Goal: Information Seeking & Learning: Check status

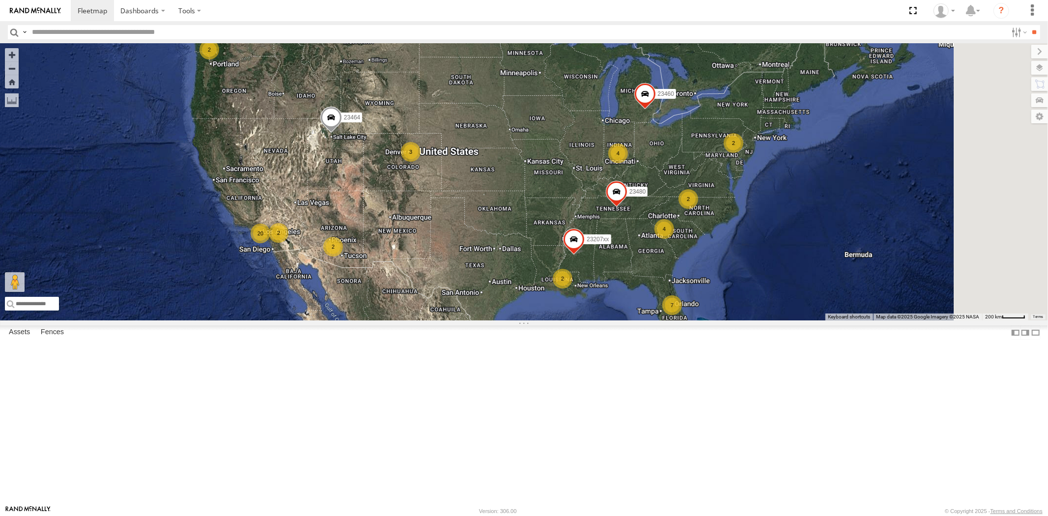
drag, startPoint x: 671, startPoint y: 322, endPoint x: 577, endPoint y: 316, distance: 94.0
click at [580, 316] on div "7 2 20 4 2 4 23207xx 2 2 23464 2 23460 23480 2 3" at bounding box center [524, 181] width 1048 height 277
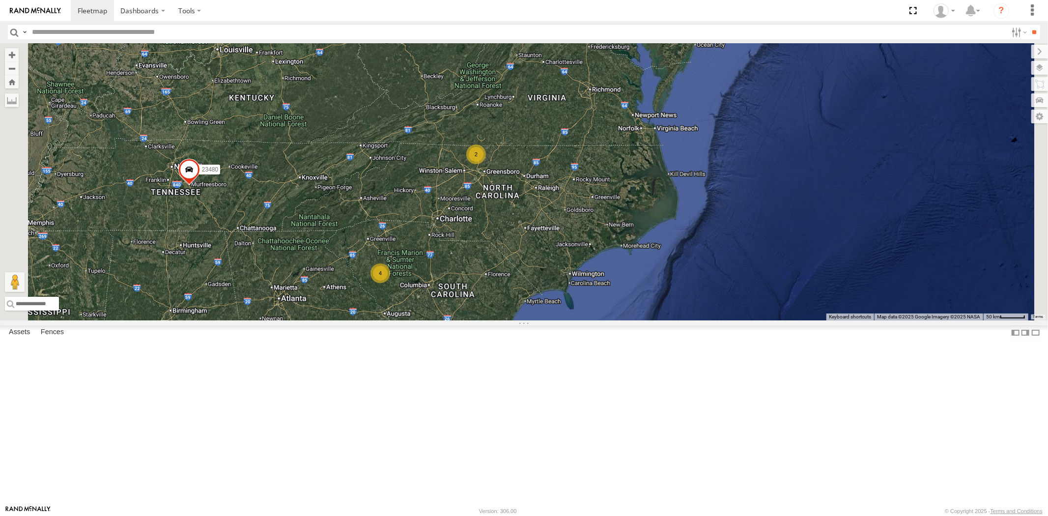
drag, startPoint x: 630, startPoint y: 290, endPoint x: 595, endPoint y: 296, distance: 35.3
click at [595, 296] on div "23207xx 23464 23460 23480 23207 NEW 23467 4G 4 4 2" at bounding box center [524, 181] width 1048 height 277
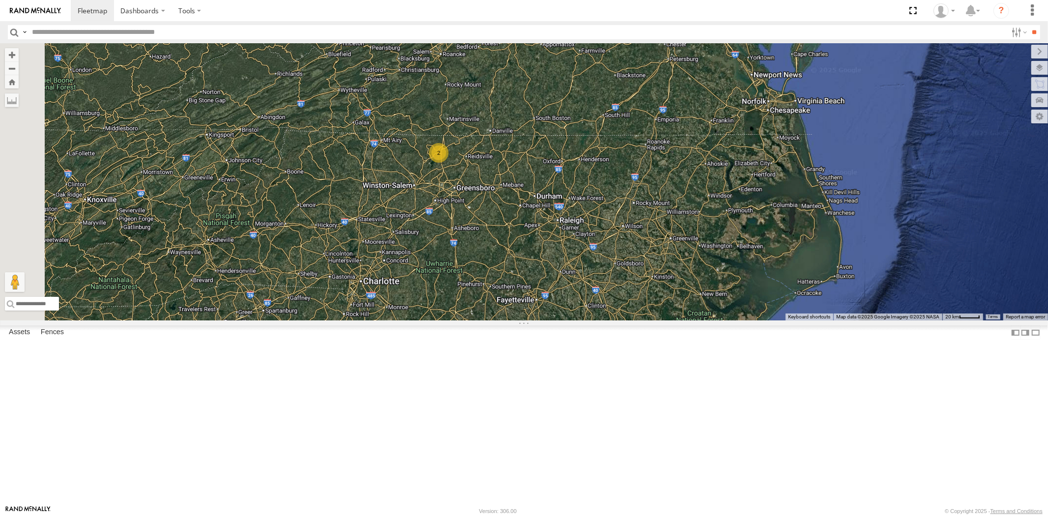
drag, startPoint x: 559, startPoint y: 268, endPoint x: 599, endPoint y: 312, distance: 59.4
click at [601, 316] on div "23207xx 23464 23460 23480 23207 NEW 23467 4G 4 2" at bounding box center [524, 181] width 1048 height 277
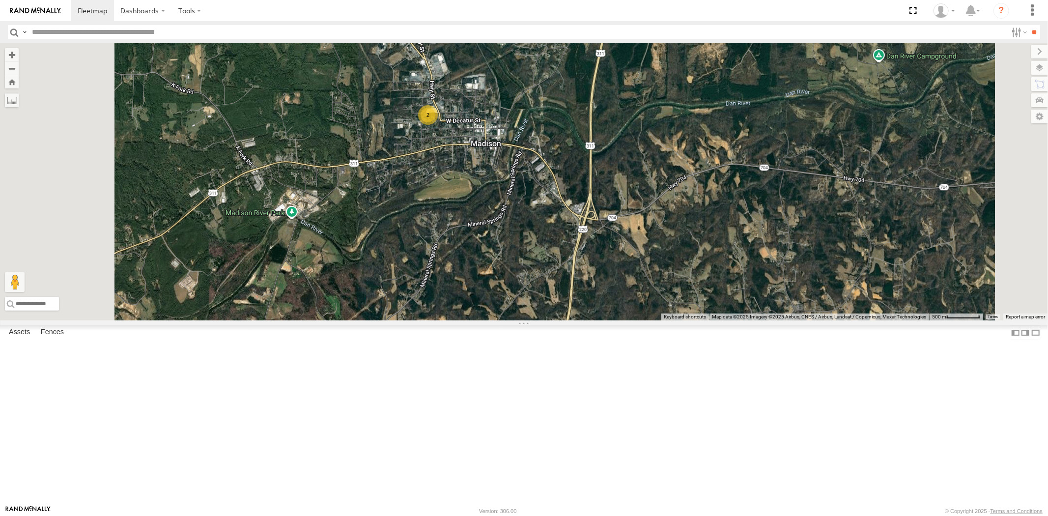
drag, startPoint x: 567, startPoint y: 269, endPoint x: 603, endPoint y: 342, distance: 81.5
click at [603, 320] on div "23207xx 23464 23460 23480 23207 NEW 23467 4G 2" at bounding box center [524, 181] width 1048 height 277
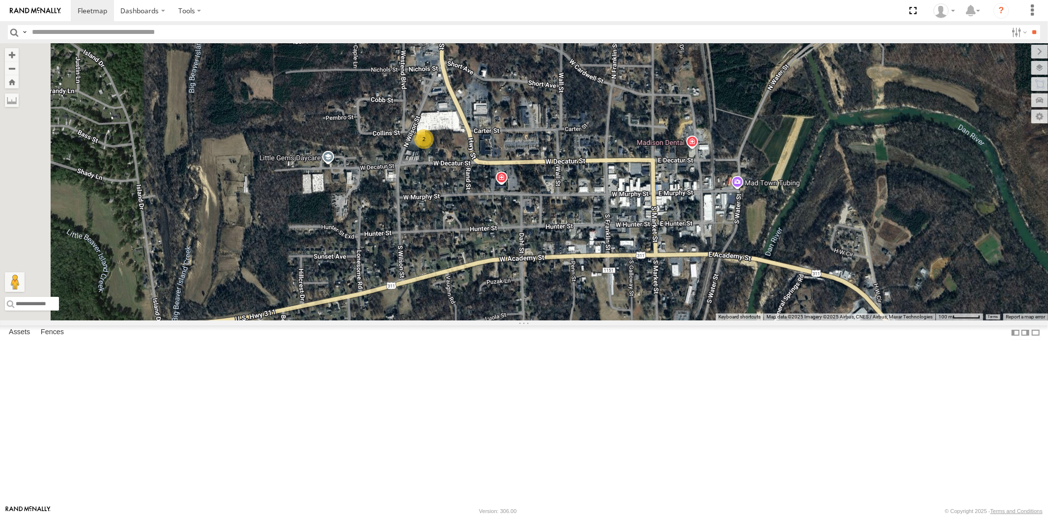
drag, startPoint x: 560, startPoint y: 257, endPoint x: 583, endPoint y: 324, distance: 71.1
click at [585, 320] on div "23207xx 23464 23460 23480 23207 NEW 23467 4G 2" at bounding box center [524, 181] width 1048 height 277
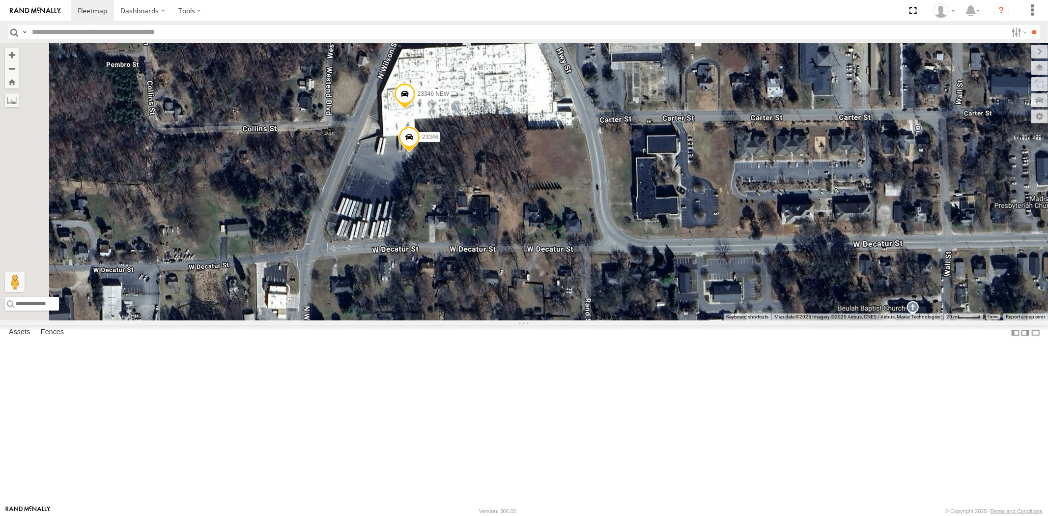
drag, startPoint x: 563, startPoint y: 276, endPoint x: 587, endPoint y: 352, distance: 79.5
click at [587, 320] on div "23207xx 23464 23460 23480 23207 NEW 23467 4G 23346 23346 NEW" at bounding box center [524, 181] width 1048 height 277
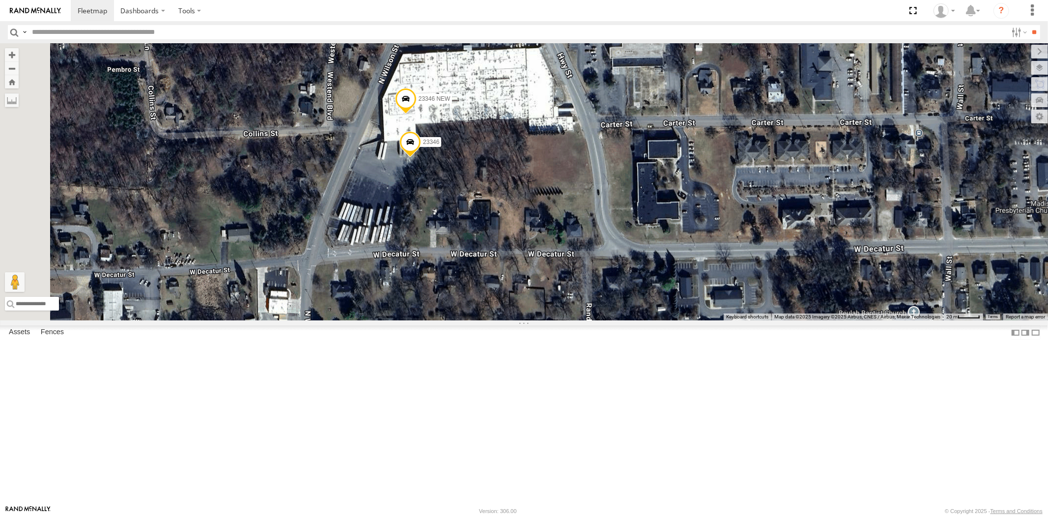
click at [421, 158] on span at bounding box center [410, 144] width 22 height 27
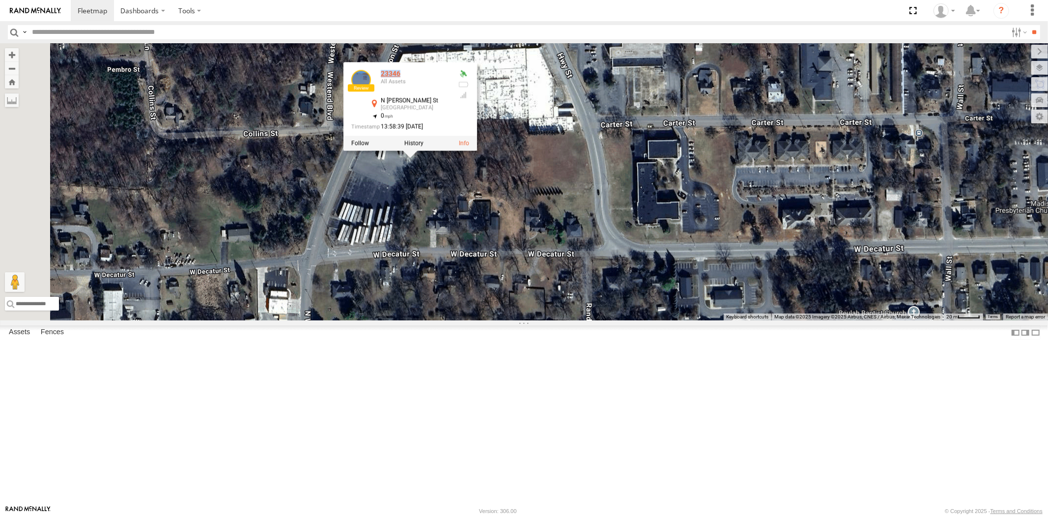
drag, startPoint x: 528, startPoint y: 168, endPoint x: 504, endPoint y: 168, distance: 24.1
click at [449, 78] on div "23346" at bounding box center [415, 73] width 69 height 7
copy div "23346"
click at [659, 208] on div "23207xx 23464 23460 23480 23207 NEW 23467 4G 23346 23346 NEW 23346 All Assets […" at bounding box center [524, 181] width 1048 height 277
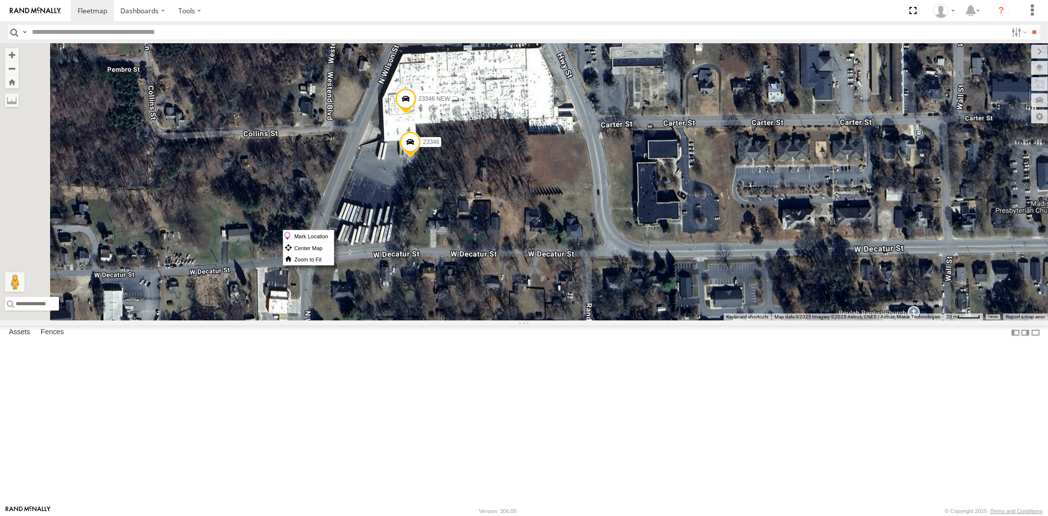
drag, startPoint x: 528, startPoint y: 230, endPoint x: 511, endPoint y: 241, distance: 20.6
click at [511, 241] on div "23207xx 23464 23460 23480 23207 NEW 23467 4G 23346 23346 NEW" at bounding box center [524, 181] width 1048 height 277
click at [421, 158] on span at bounding box center [410, 144] width 22 height 27
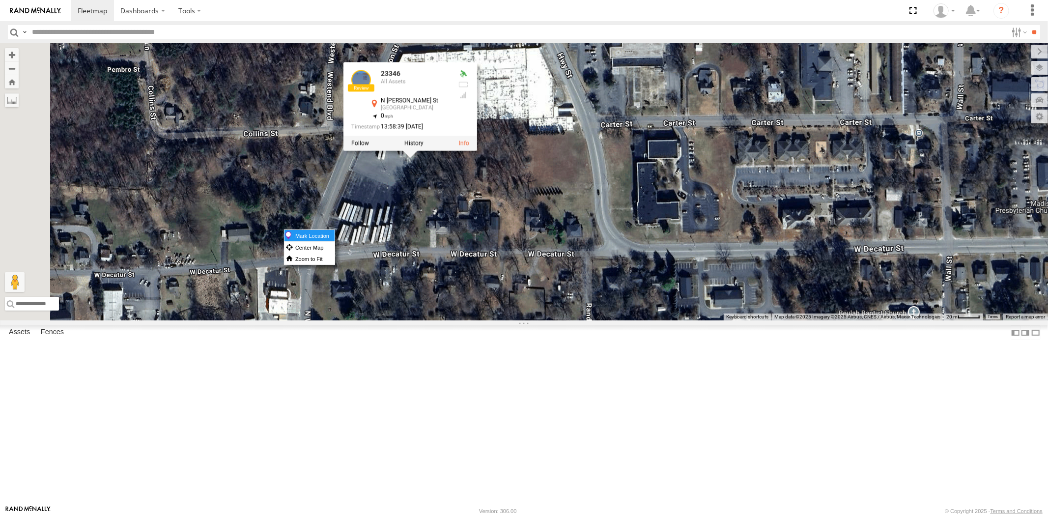
click at [334, 236] on label "Mark Location" at bounding box center [309, 235] width 50 height 11
click at [558, 258] on div "23207xx 23464 23460 23480 23207 NEW 23467 4G 23346 23346 NEW 23346 All Assets […" at bounding box center [524, 181] width 1048 height 277
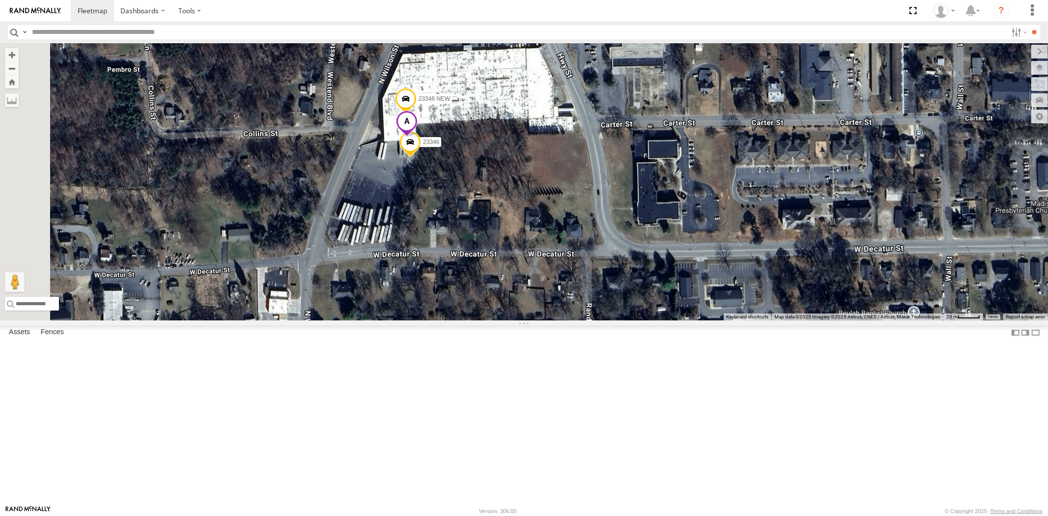
click at [417, 137] on span at bounding box center [407, 123] width 22 height 27
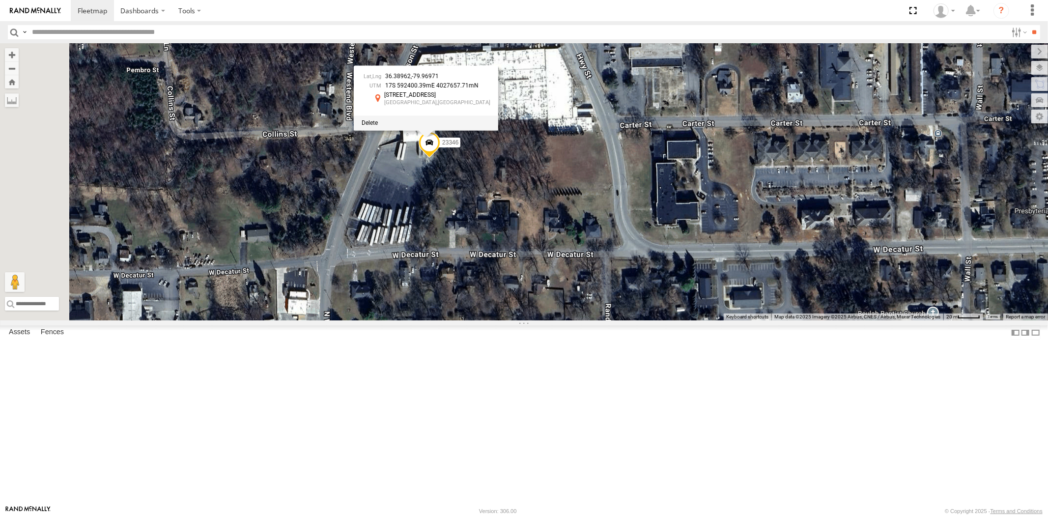
drag, startPoint x: 497, startPoint y: 167, endPoint x: 518, endPoint y: 168, distance: 21.1
click at [411, 80] on span "36.38962" at bounding box center [398, 76] width 26 height 7
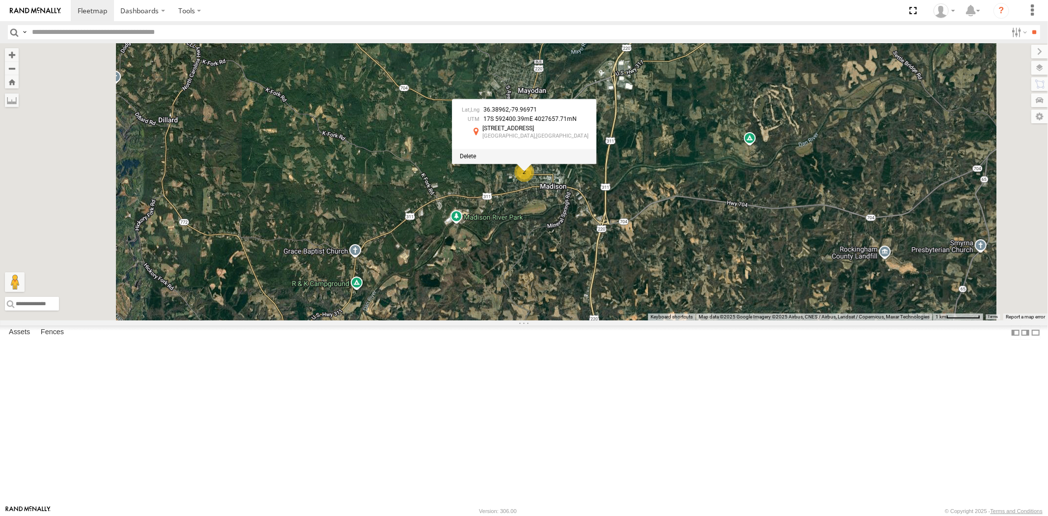
click at [725, 267] on div "23207xx 23464 23460 23480 23207 NEW 23467 4G 36.38962 , -79.96971 17S 592400.39…" at bounding box center [524, 181] width 1048 height 277
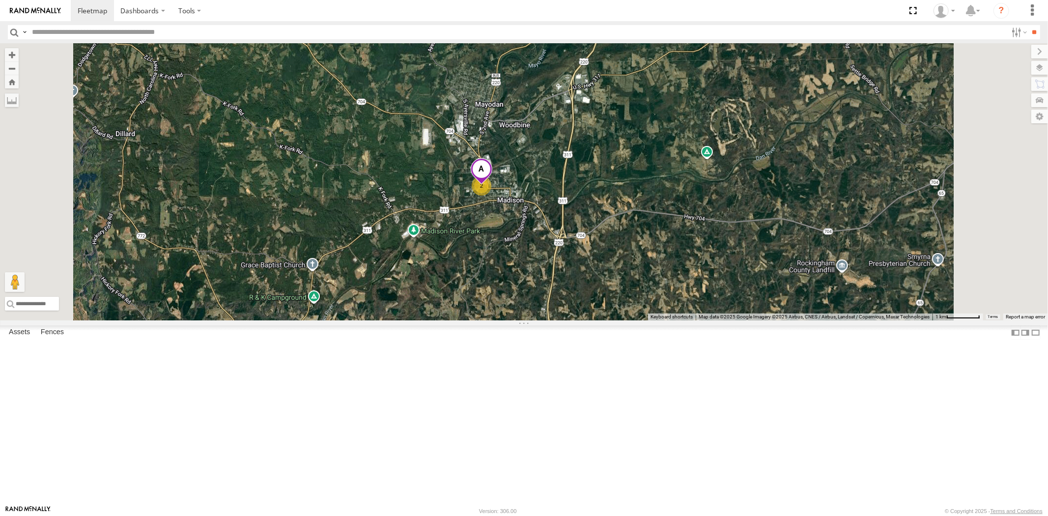
drag, startPoint x: 691, startPoint y: 261, endPoint x: 642, endPoint y: 277, distance: 52.0
click at [642, 277] on div "23207xx 23464 23460 23480 23207 NEW 23467 4G 2" at bounding box center [524, 181] width 1048 height 277
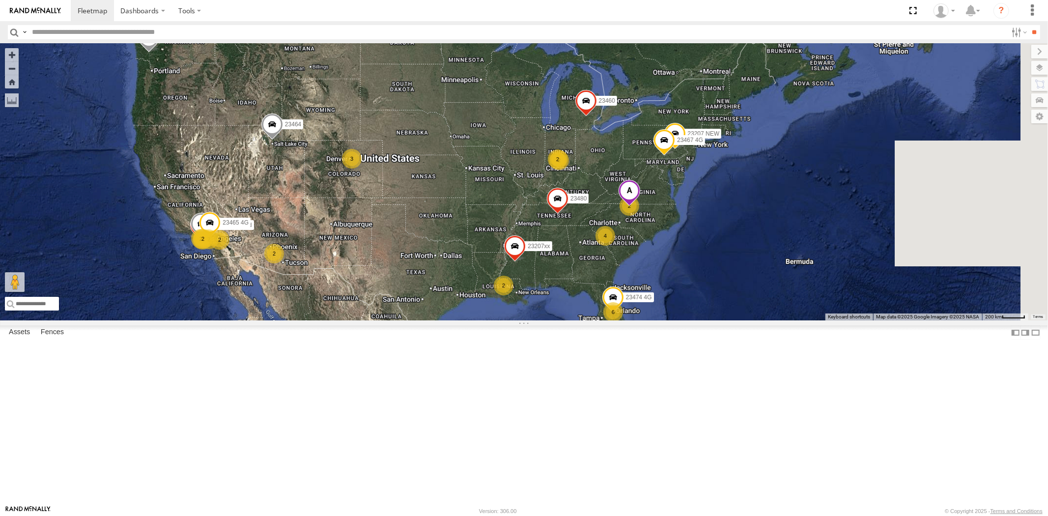
drag, startPoint x: 628, startPoint y: 276, endPoint x: 574, endPoint y: 277, distance: 54.0
click at [575, 277] on div "6 2 23335 4G/Bad 11 4 2 2 23207 NEW 2 23207xx 2 23459 4G 2 2 23464 23462 23460 …" at bounding box center [524, 181] width 1048 height 277
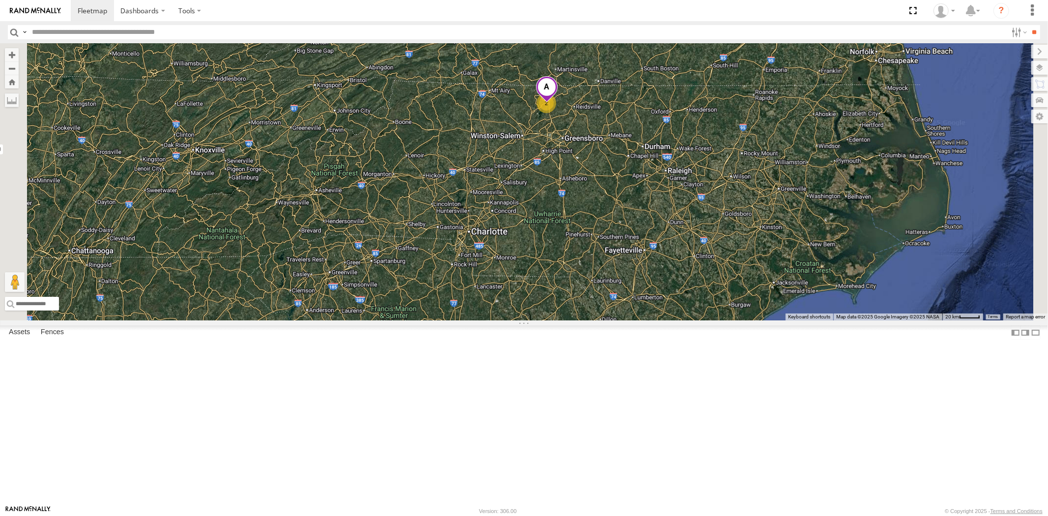
drag, startPoint x: 680, startPoint y: 262, endPoint x: 671, endPoint y: 301, distance: 40.4
click at [671, 301] on div "23335 4G/Bad 23207 NEW 23207xx 23459 4G 23464 23462 23460 23480 23467 4G 23465 …" at bounding box center [524, 181] width 1048 height 277
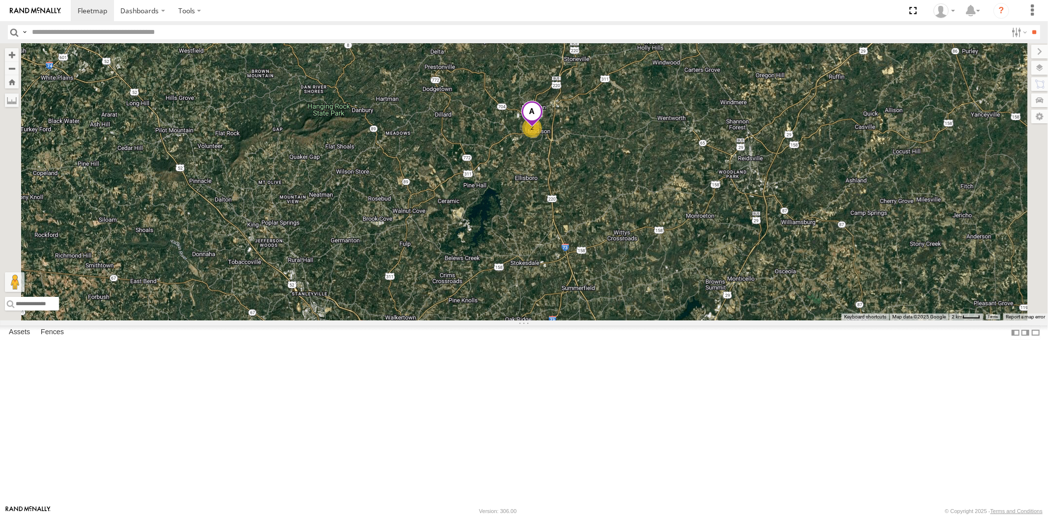
drag, startPoint x: 659, startPoint y: 262, endPoint x: 663, endPoint y: 305, distance: 43.4
click at [663, 305] on div "23335 4G/Bad 23207 NEW 23207xx 23459 4G 23464 23462 23460 23480 23467 4G 23465 …" at bounding box center [524, 181] width 1048 height 277
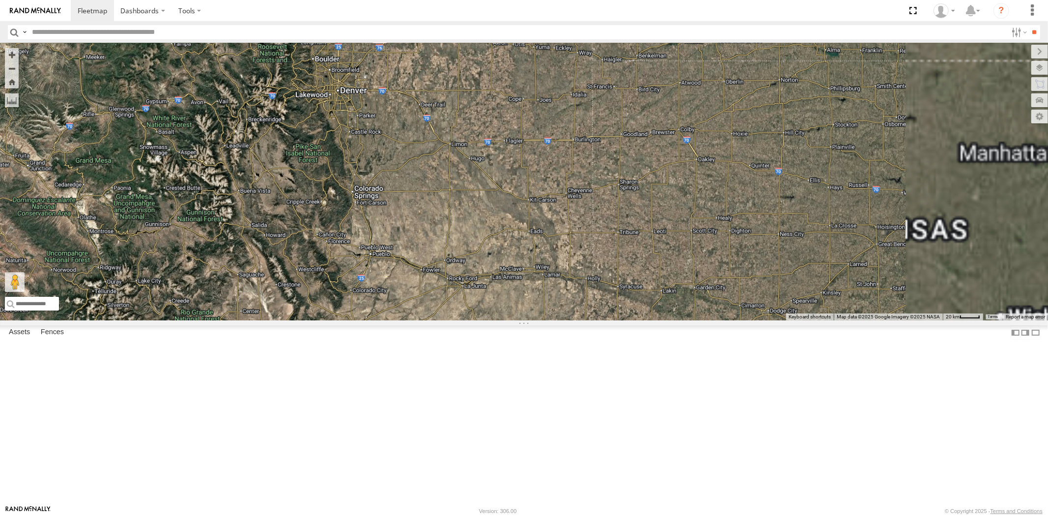
drag, startPoint x: 595, startPoint y: 253, endPoint x: 502, endPoint y: 301, distance: 104.5
click at [502, 301] on div "23207xx 23464 23460 23480" at bounding box center [524, 181] width 1048 height 277
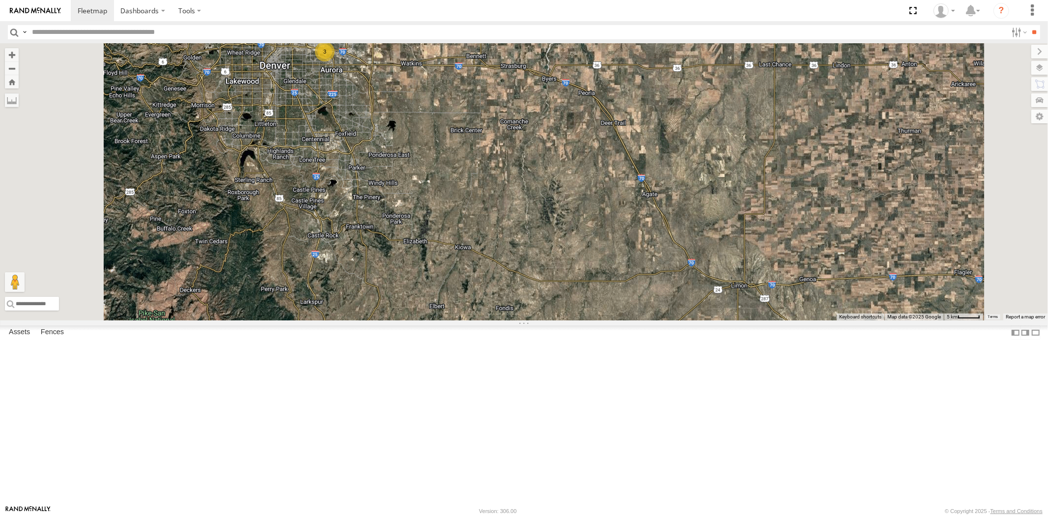
drag, startPoint x: 458, startPoint y: 188, endPoint x: 469, endPoint y: 256, distance: 68.6
click at [469, 259] on div "23207xx [CREDIT_CARD_NUMBER]" at bounding box center [524, 181] width 1048 height 277
